Goal: Book appointment/travel/reservation

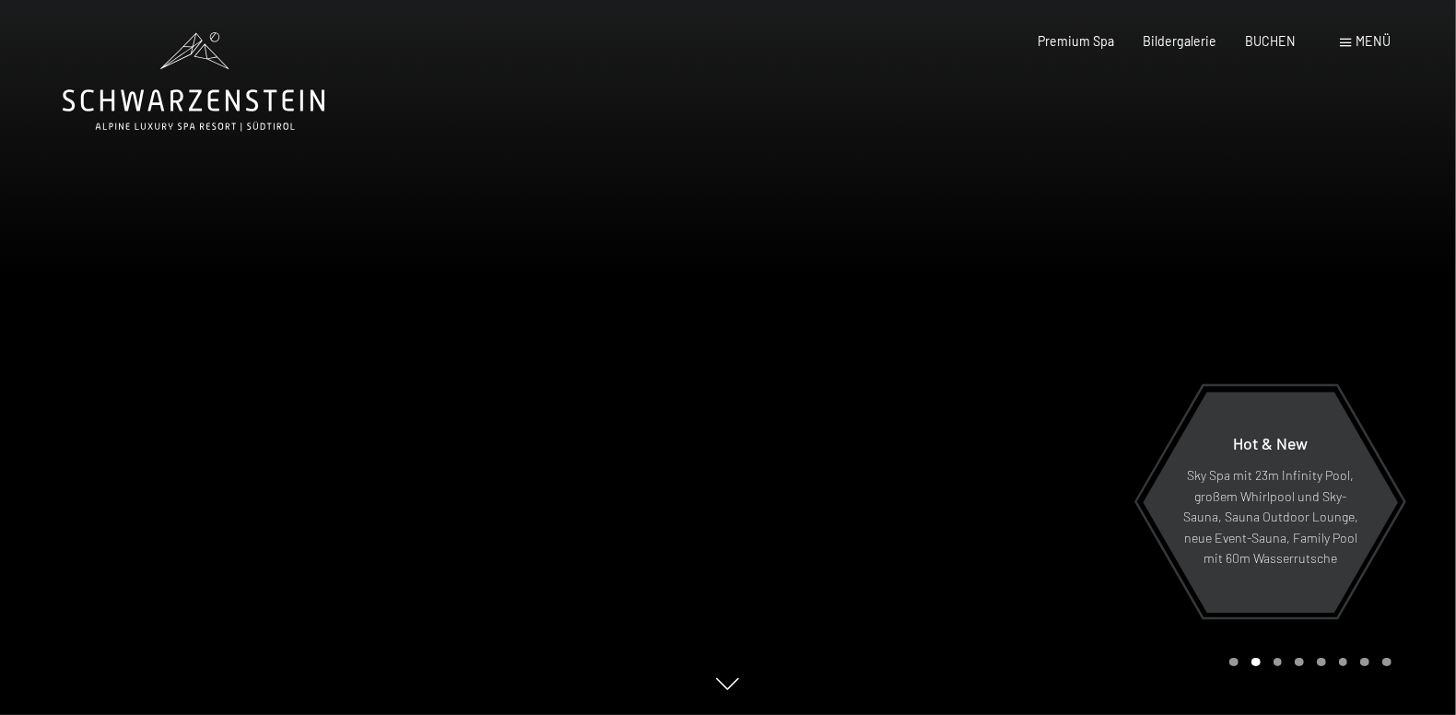
click at [1228, 663] on div "Carousel Pagination" at bounding box center [1307, 662] width 168 height 9
click at [1235, 662] on div "Carousel Page 1" at bounding box center [1233, 662] width 9 height 9
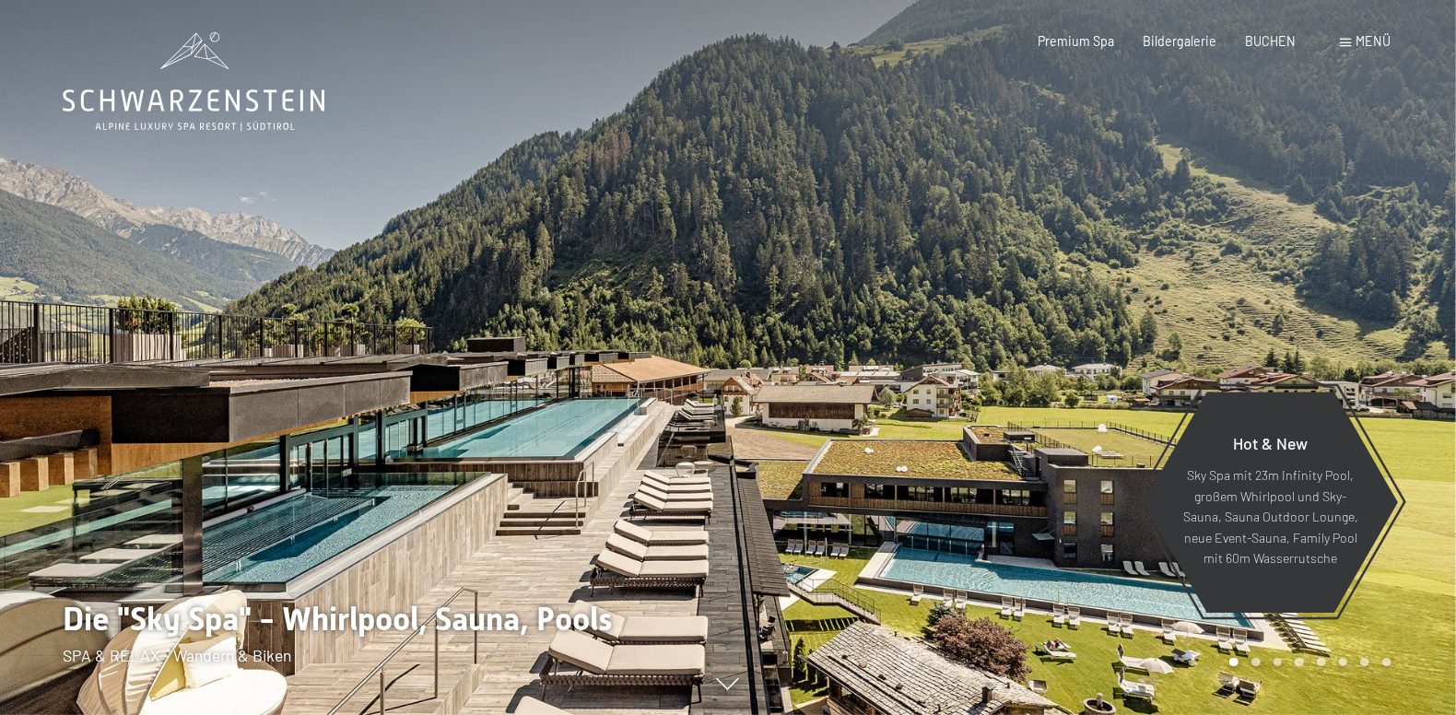
click at [1384, 662] on div "Carousel Page 8" at bounding box center [1386, 662] width 9 height 9
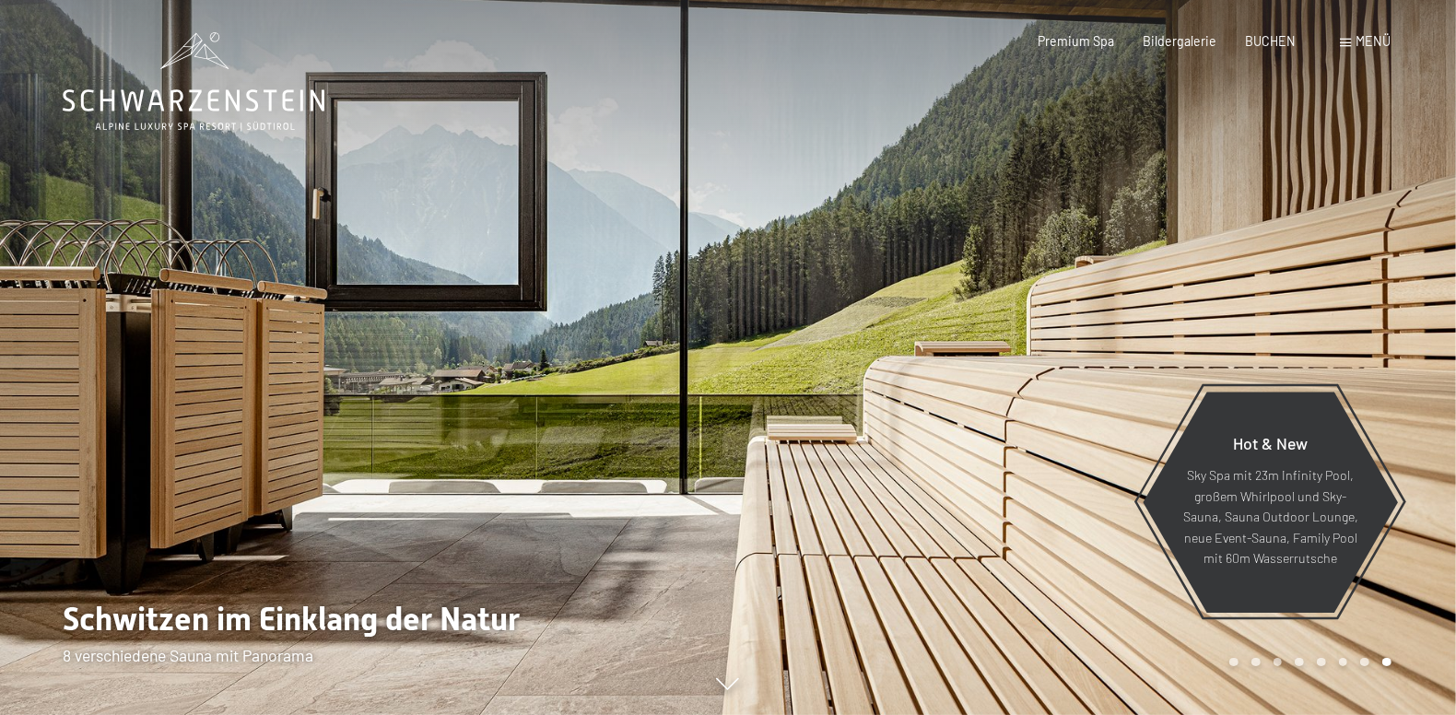
click at [1384, 662] on div "Carousel Page 8 (Current Slide)" at bounding box center [1386, 662] width 9 height 9
click at [1357, 661] on div "Carousel Pagination" at bounding box center [1307, 662] width 168 height 9
click at [1362, 662] on div "Carousel Page 7" at bounding box center [1364, 662] width 9 height 9
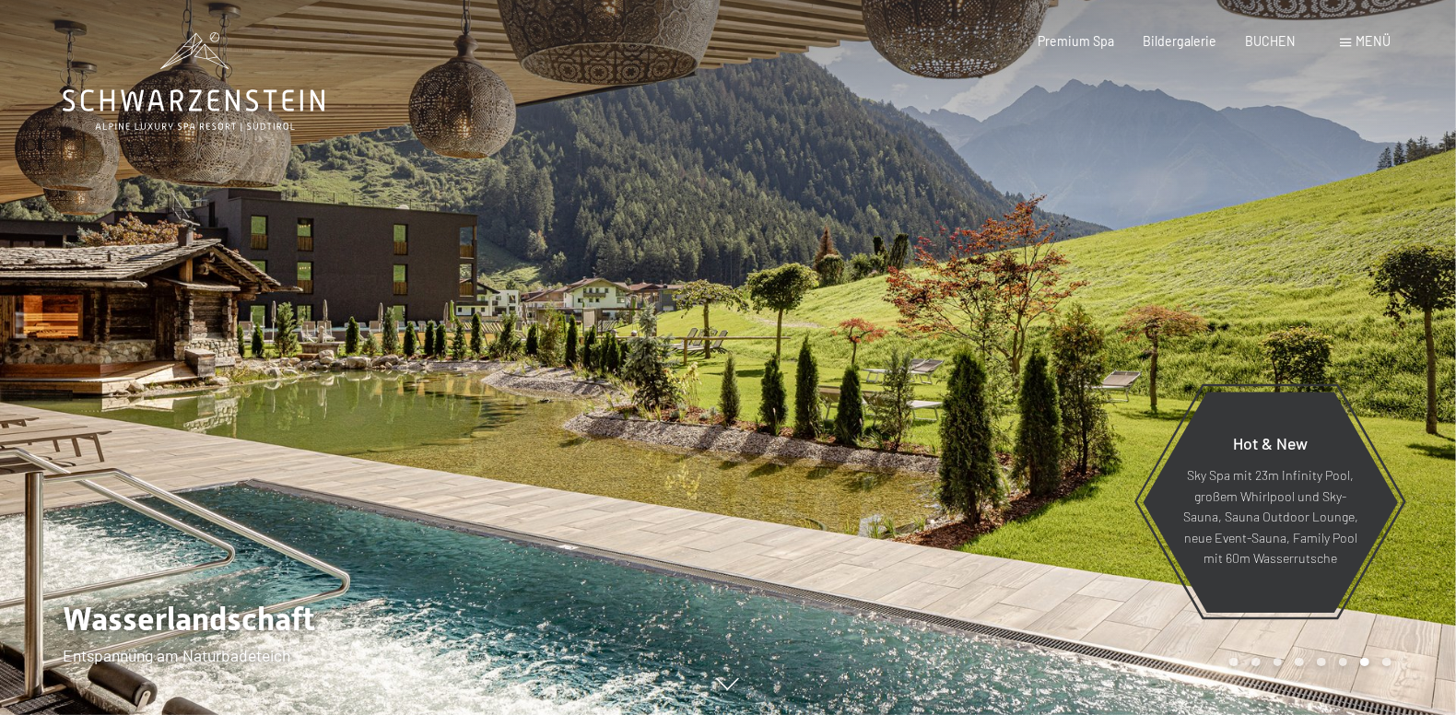
click at [1341, 662] on div "Carousel Page 6" at bounding box center [1343, 662] width 9 height 9
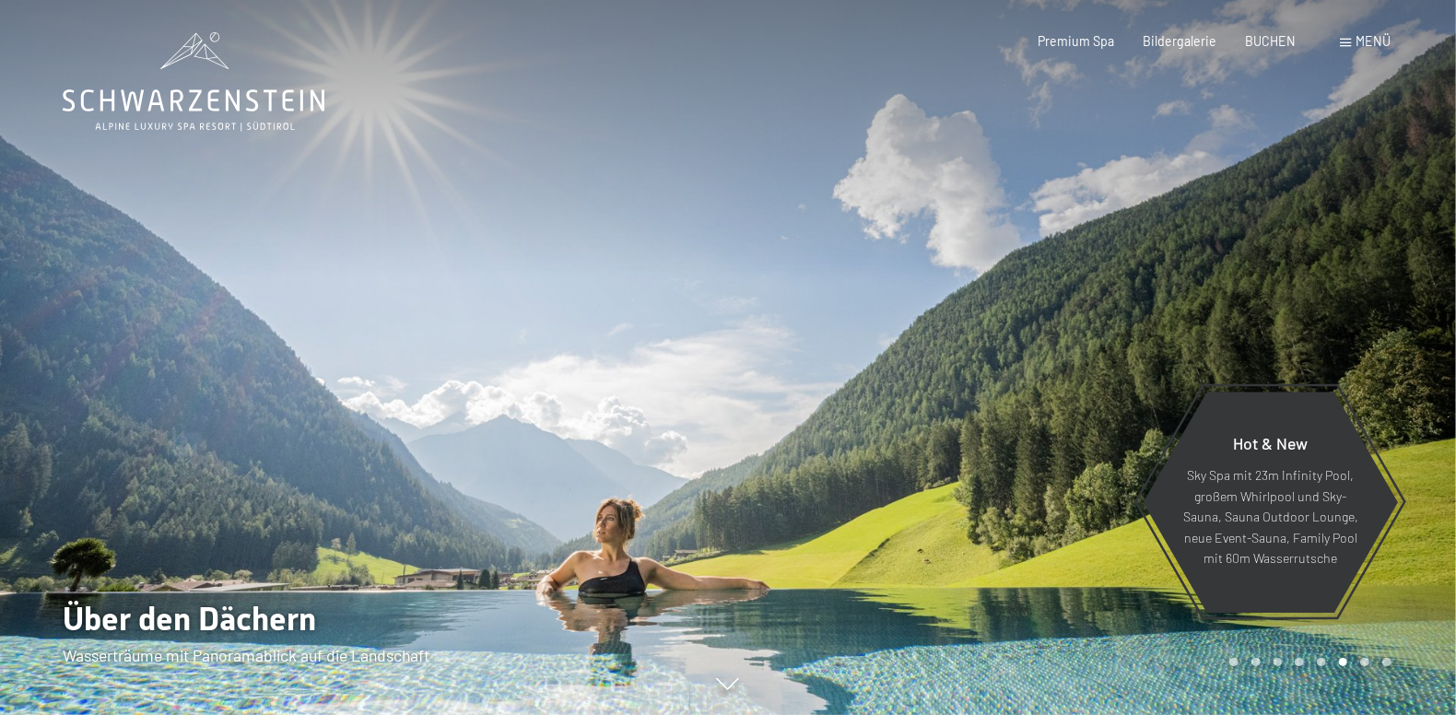
click at [1318, 662] on div "Carousel Page 5" at bounding box center [1321, 662] width 9 height 9
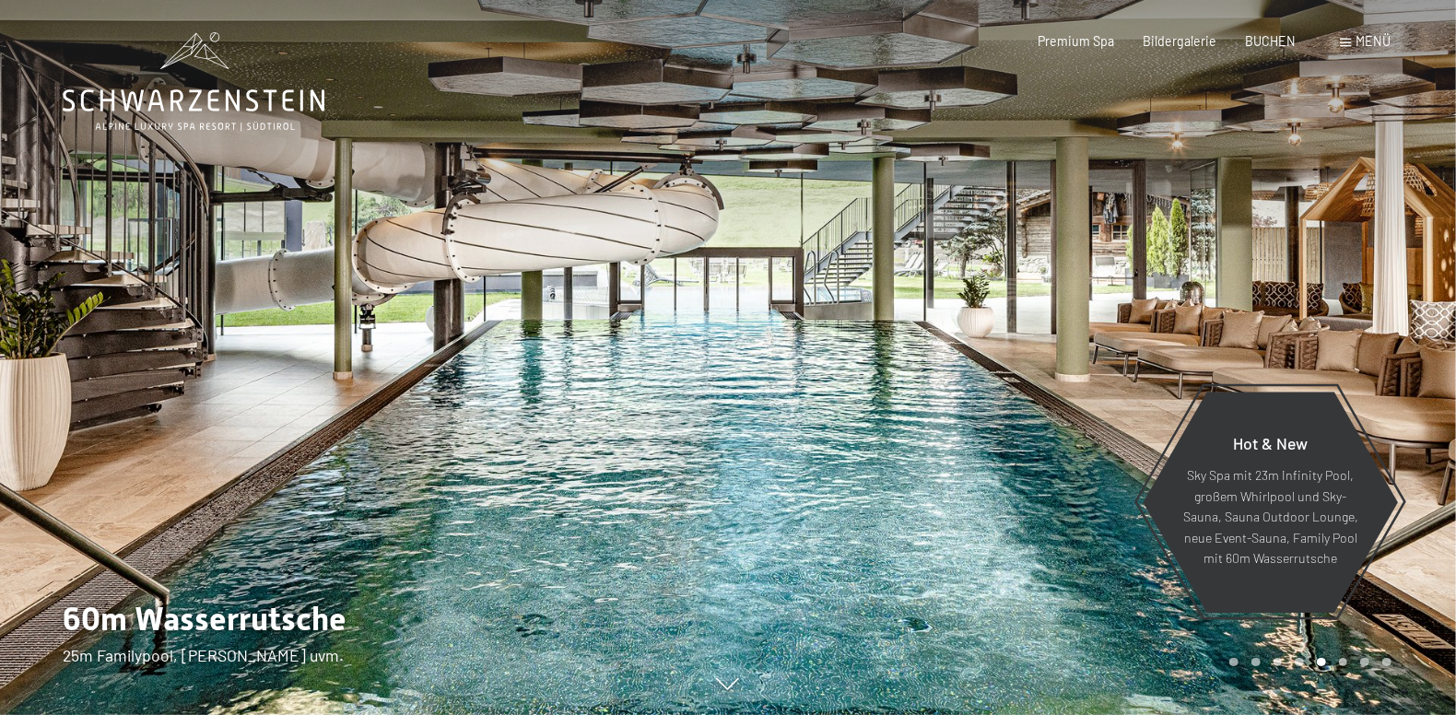
click at [1299, 663] on div "Carousel Page 4" at bounding box center [1299, 662] width 9 height 9
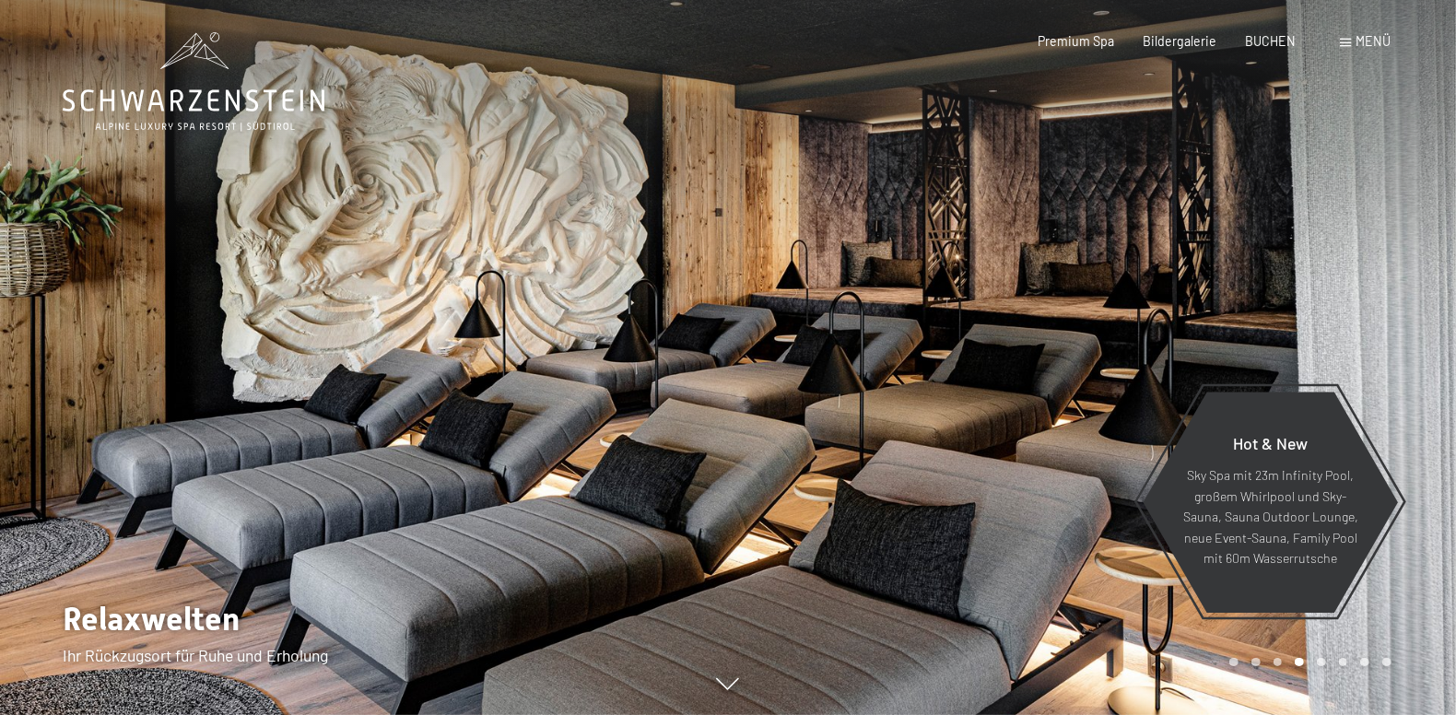
click at [1276, 663] on div "Carousel Page 3" at bounding box center [1277, 662] width 9 height 9
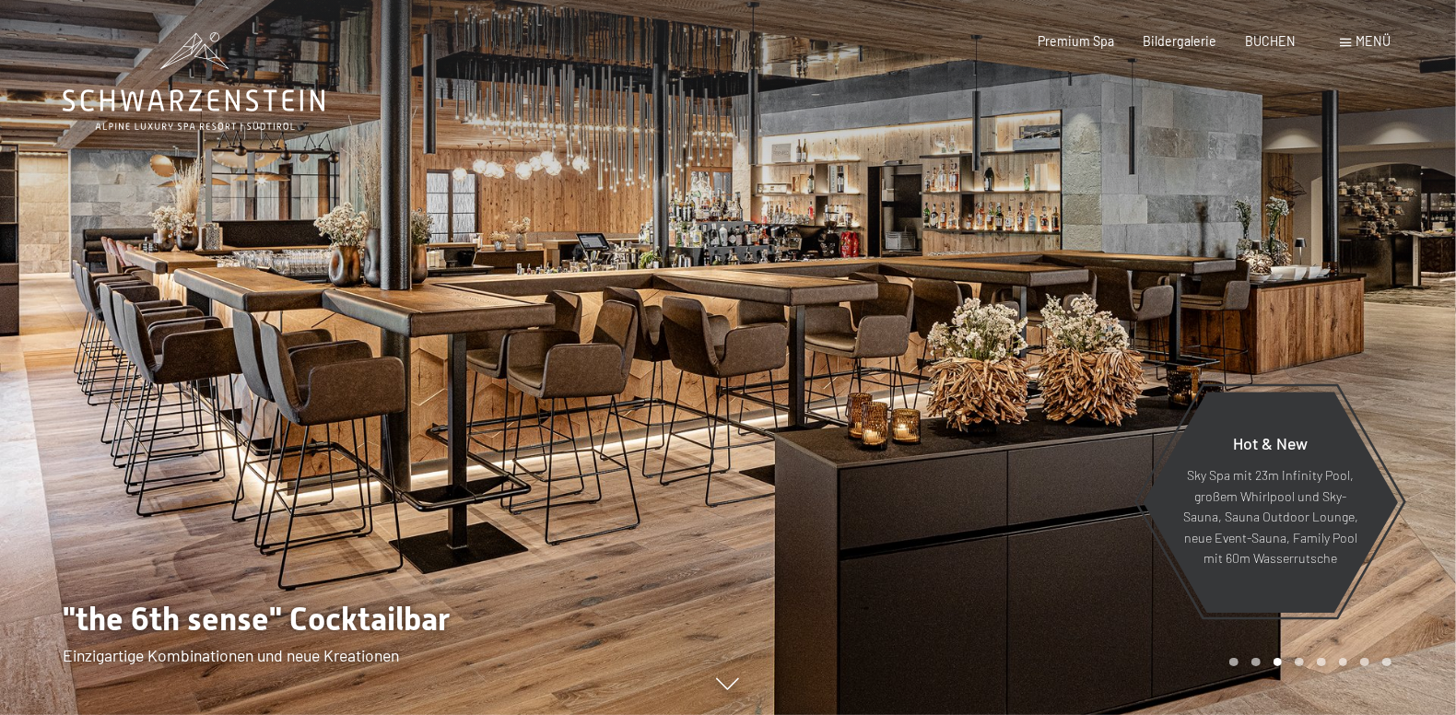
click at [1301, 662] on div "Carousel Page 4" at bounding box center [1299, 662] width 9 height 9
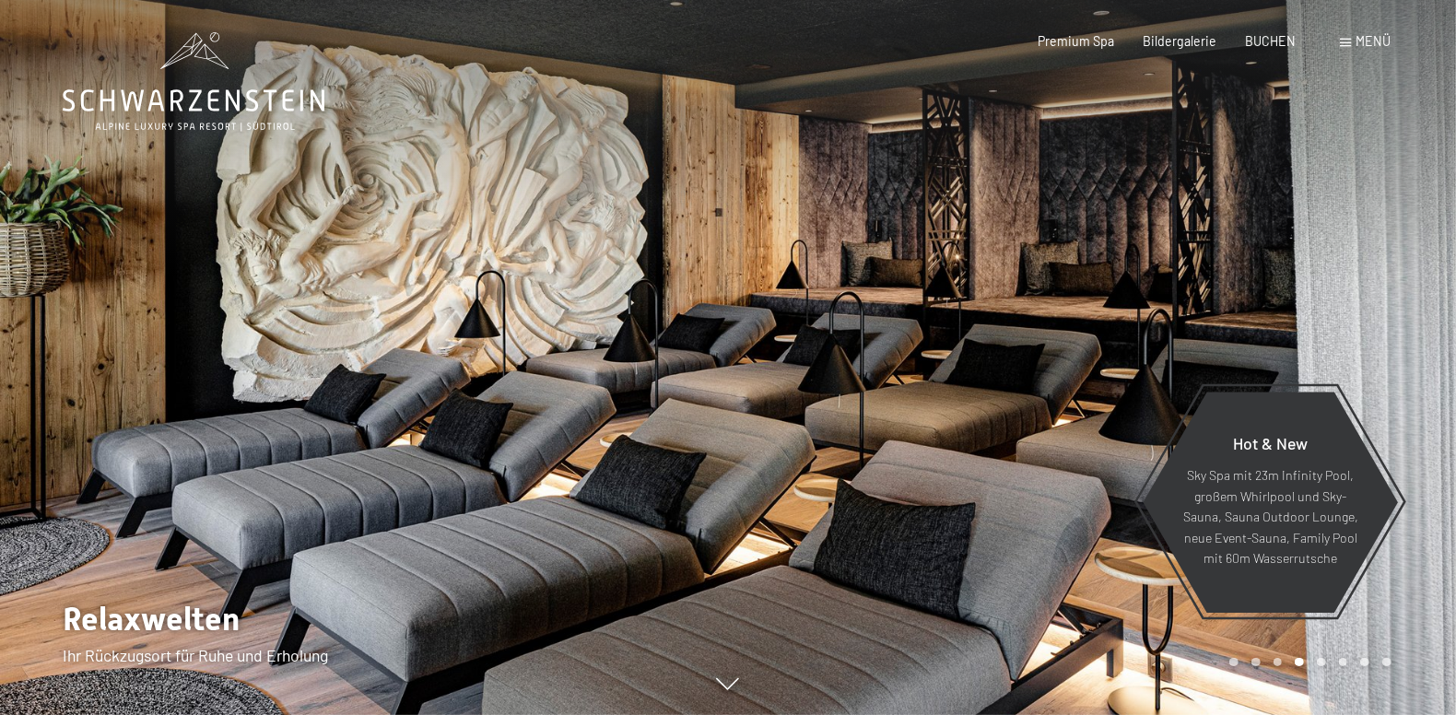
click at [1280, 661] on div "Carousel Page 3" at bounding box center [1277, 662] width 9 height 9
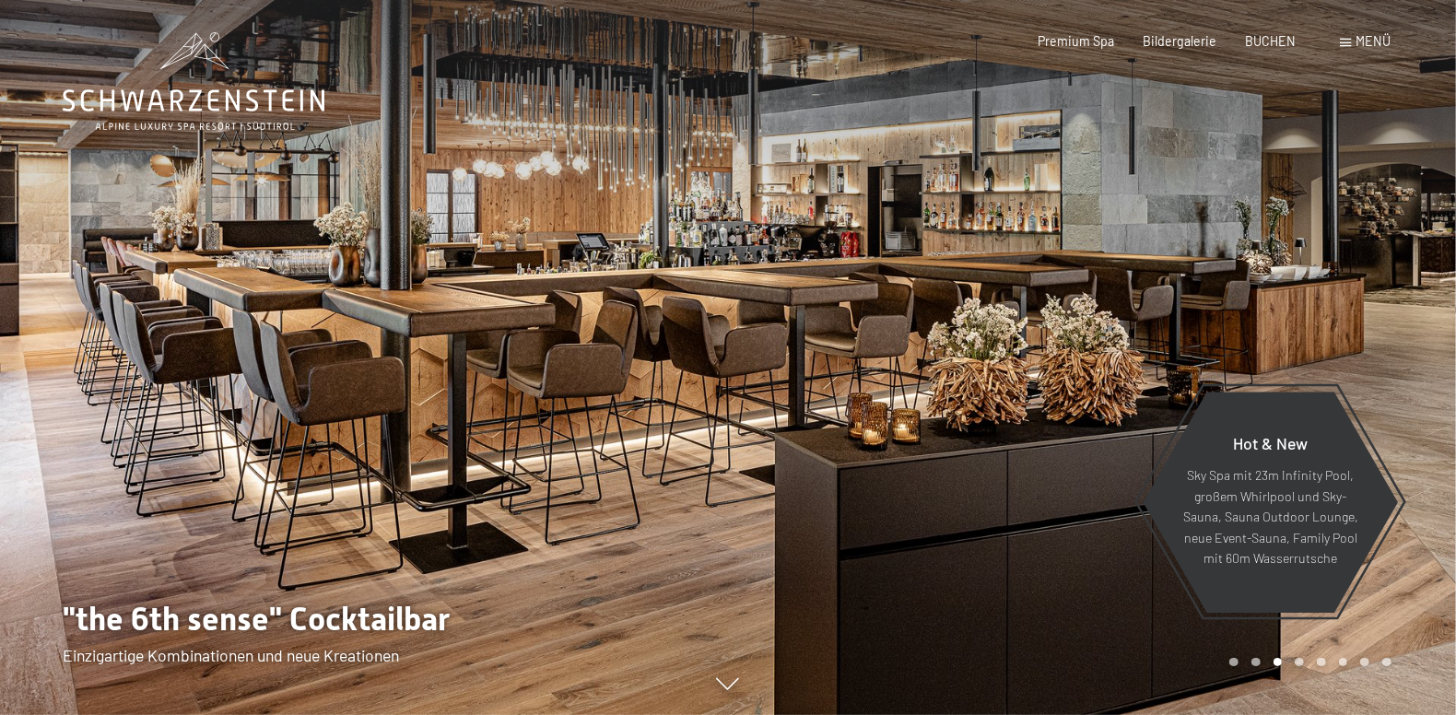
click at [1252, 662] on div "Carousel Page 2" at bounding box center [1255, 662] width 9 height 9
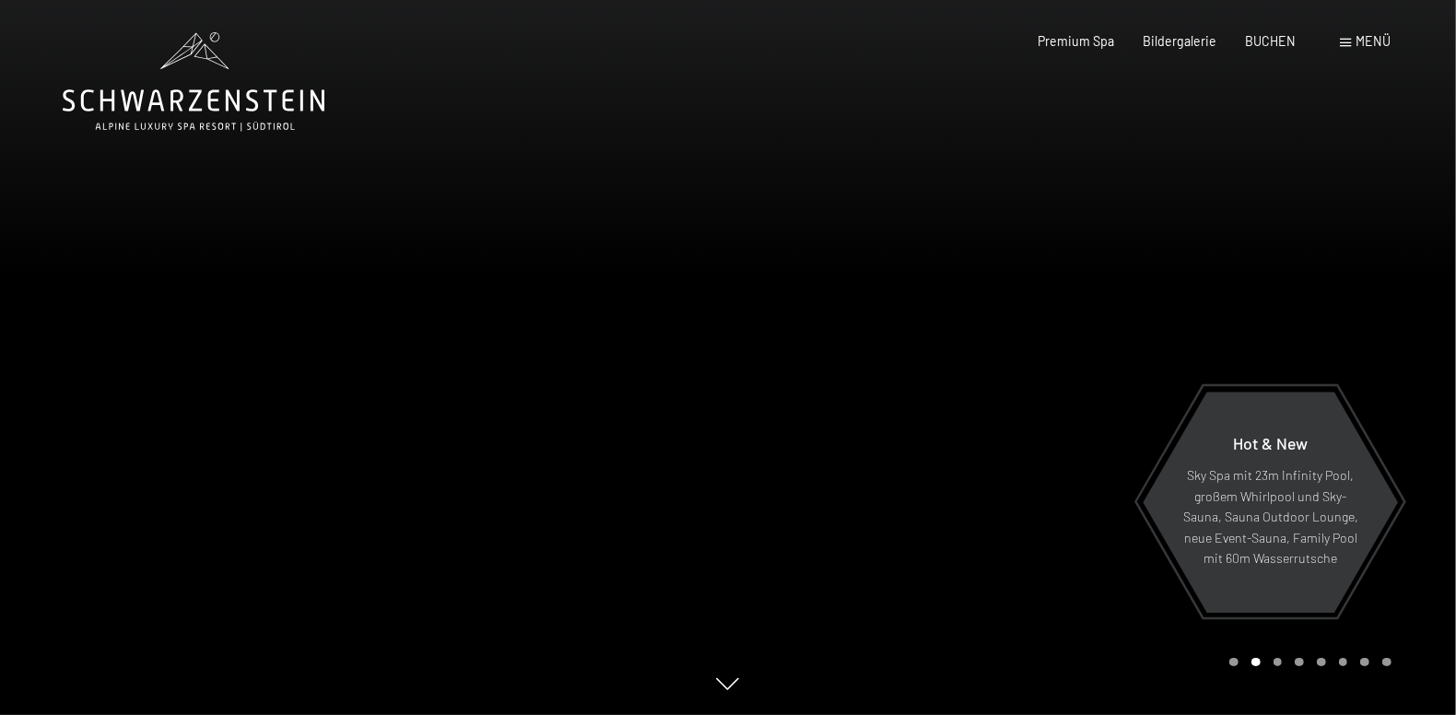
click at [1232, 664] on div "Carousel Page 1" at bounding box center [1233, 662] width 9 height 9
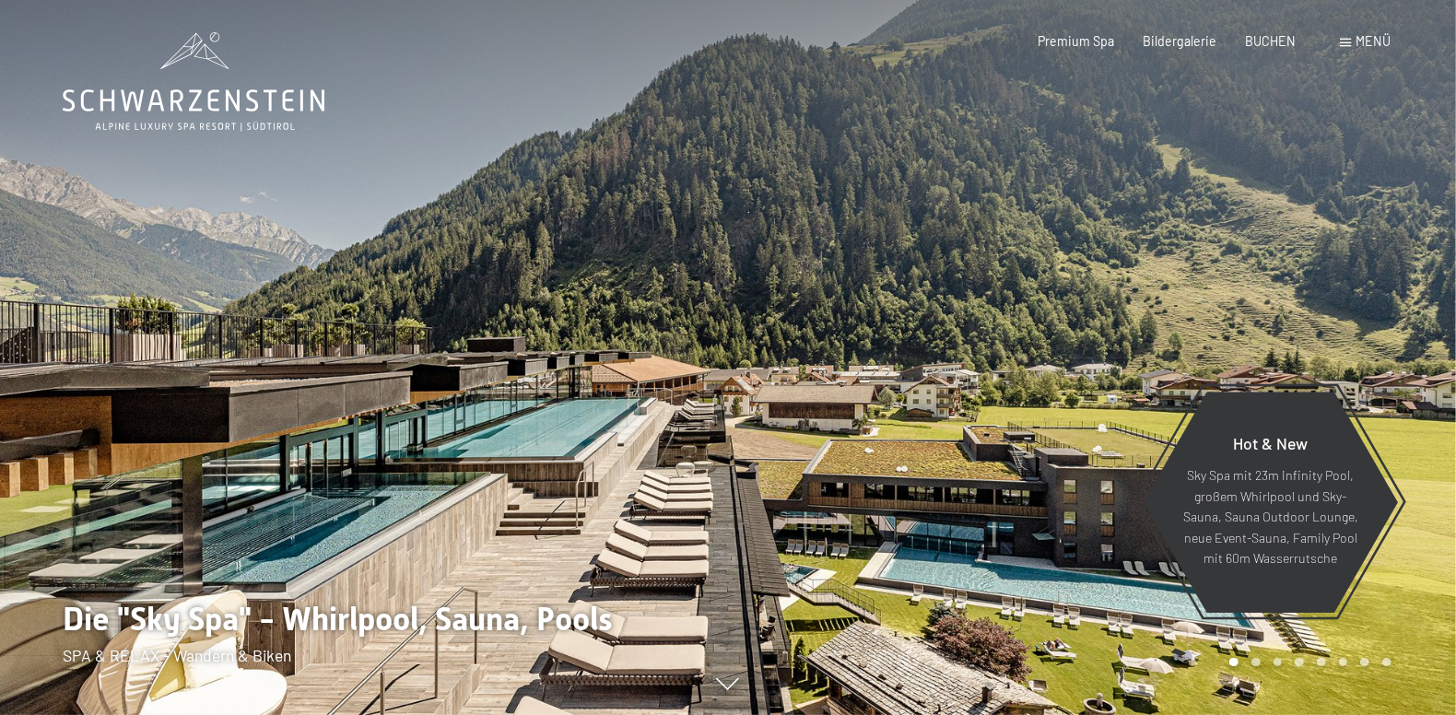
click at [337, 397] on div at bounding box center [364, 357] width 728 height 715
click at [359, 397] on div at bounding box center [364, 357] width 728 height 715
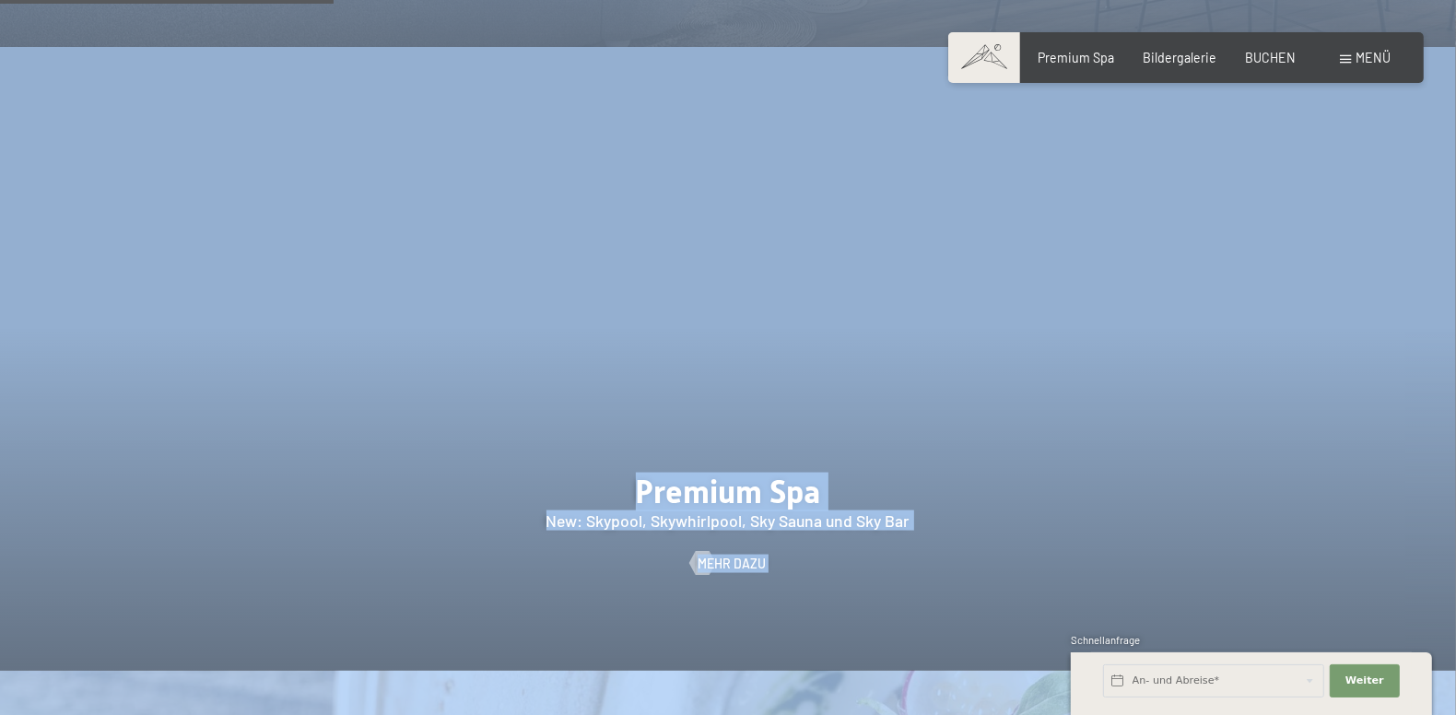
scroll to position [2487, 0]
